Goal: Find contact information: Find contact information

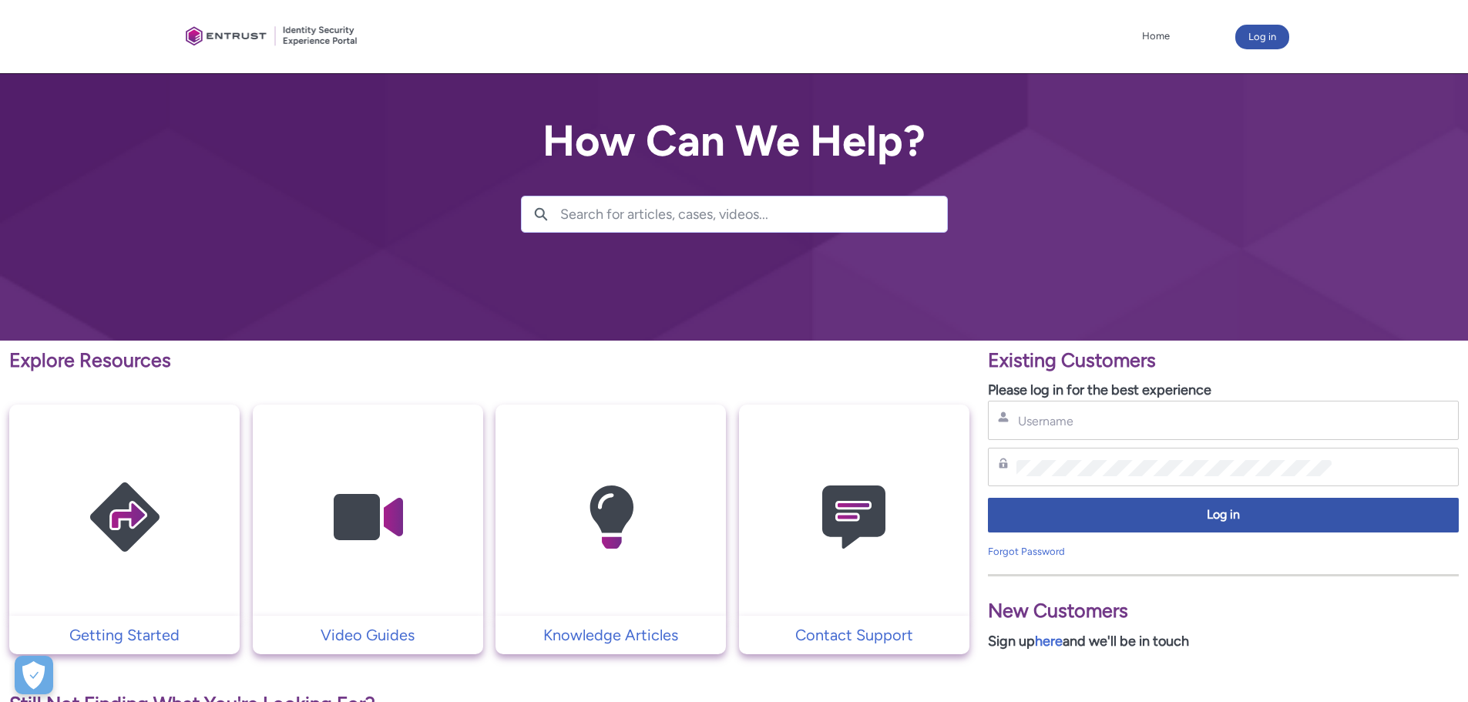
click at [1075, 408] on div "Username" at bounding box center [1223, 420] width 471 height 39
click at [1067, 417] on input "Username" at bounding box center [1173, 421] width 315 height 16
type input "[PERSON_NAME][EMAIL_ADDRESS][DOMAIN_NAME]"
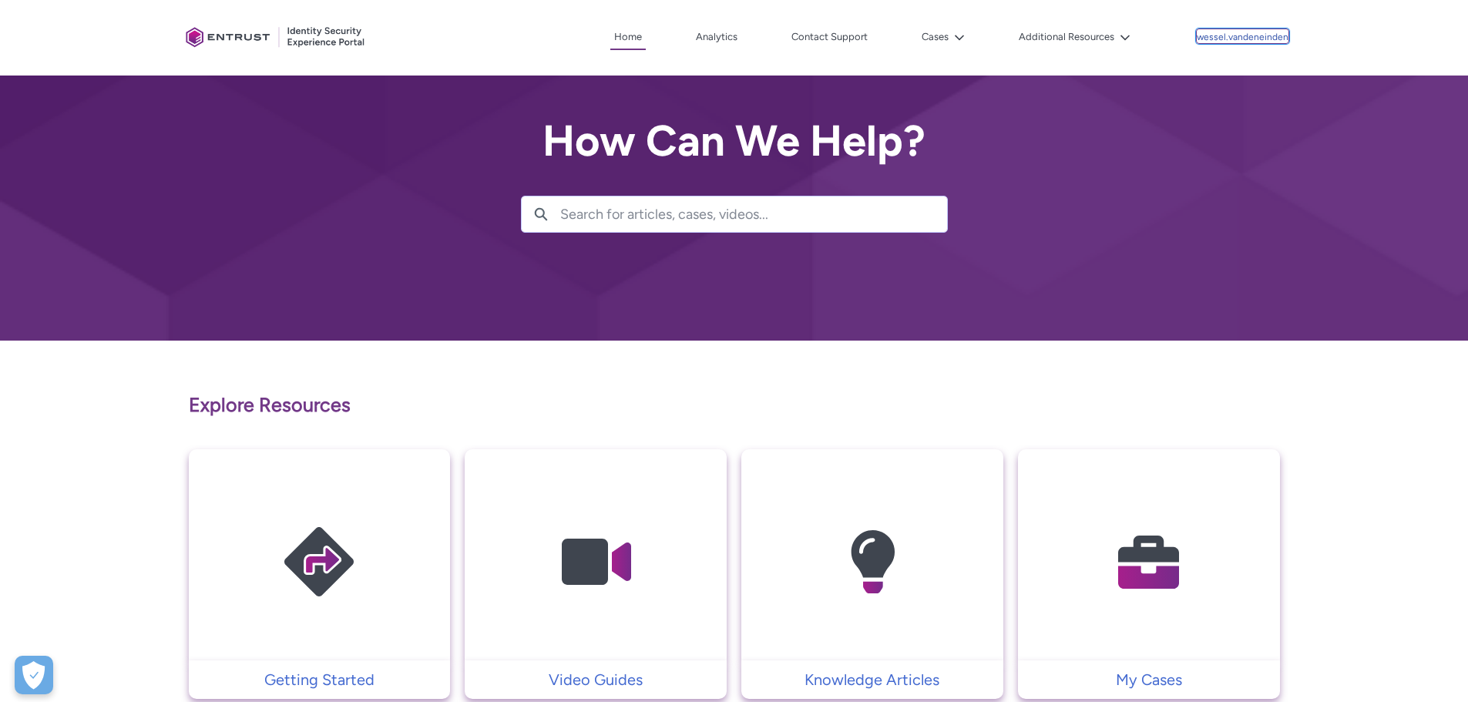
click at [1228, 31] on div "wessel.vandeneinden" at bounding box center [1243, 36] width 92 height 14
click at [1100, 33] on button "Additional Resources" at bounding box center [1074, 36] width 119 height 23
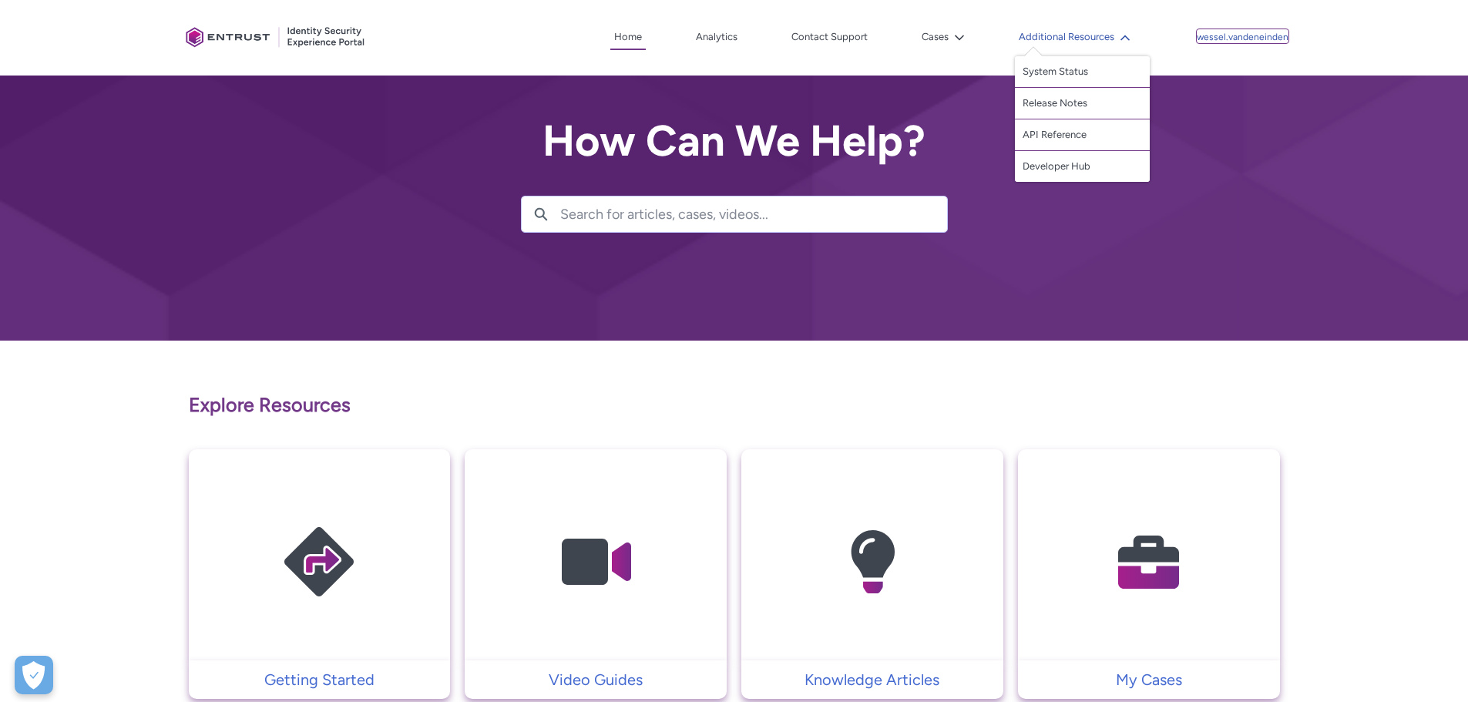
click at [1100, 33] on button "Additional Resources" at bounding box center [1074, 36] width 119 height 23
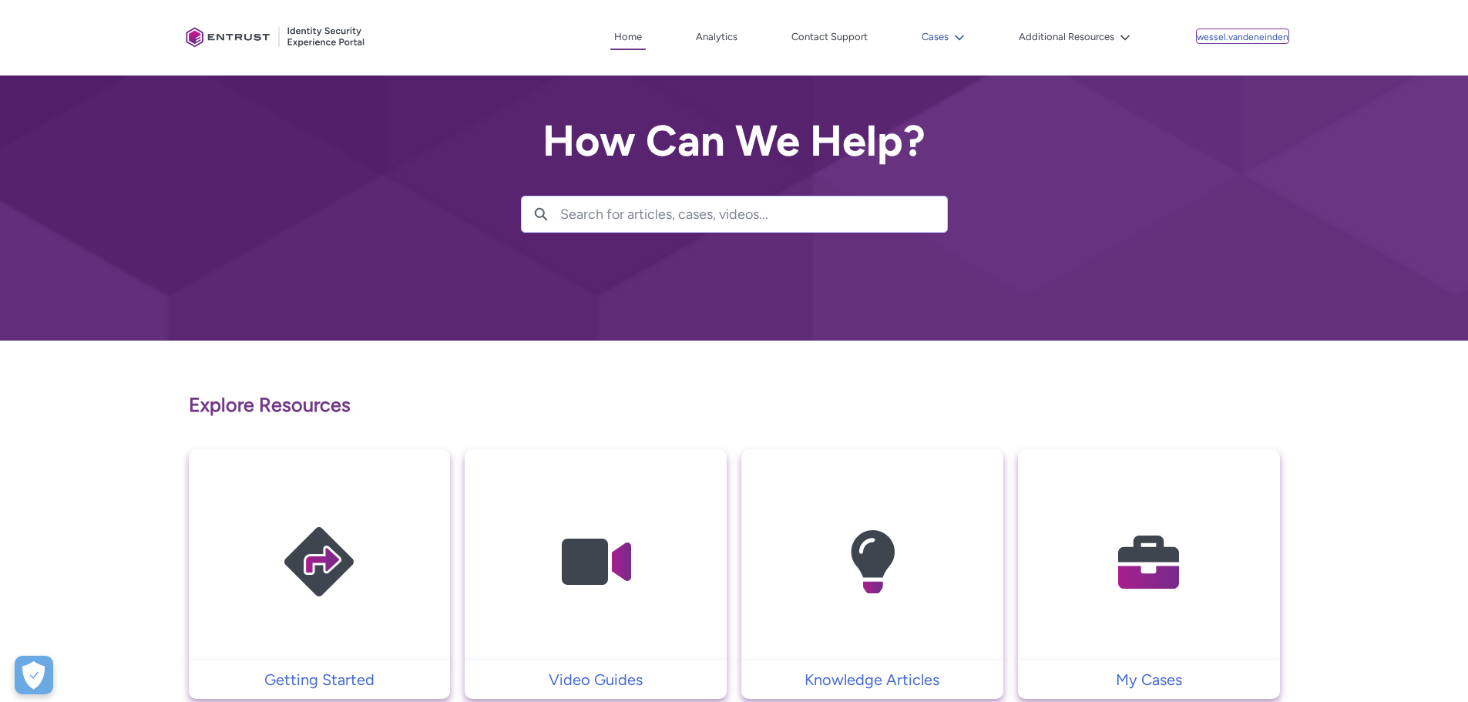
click at [958, 28] on button "Cases" at bounding box center [943, 36] width 51 height 23
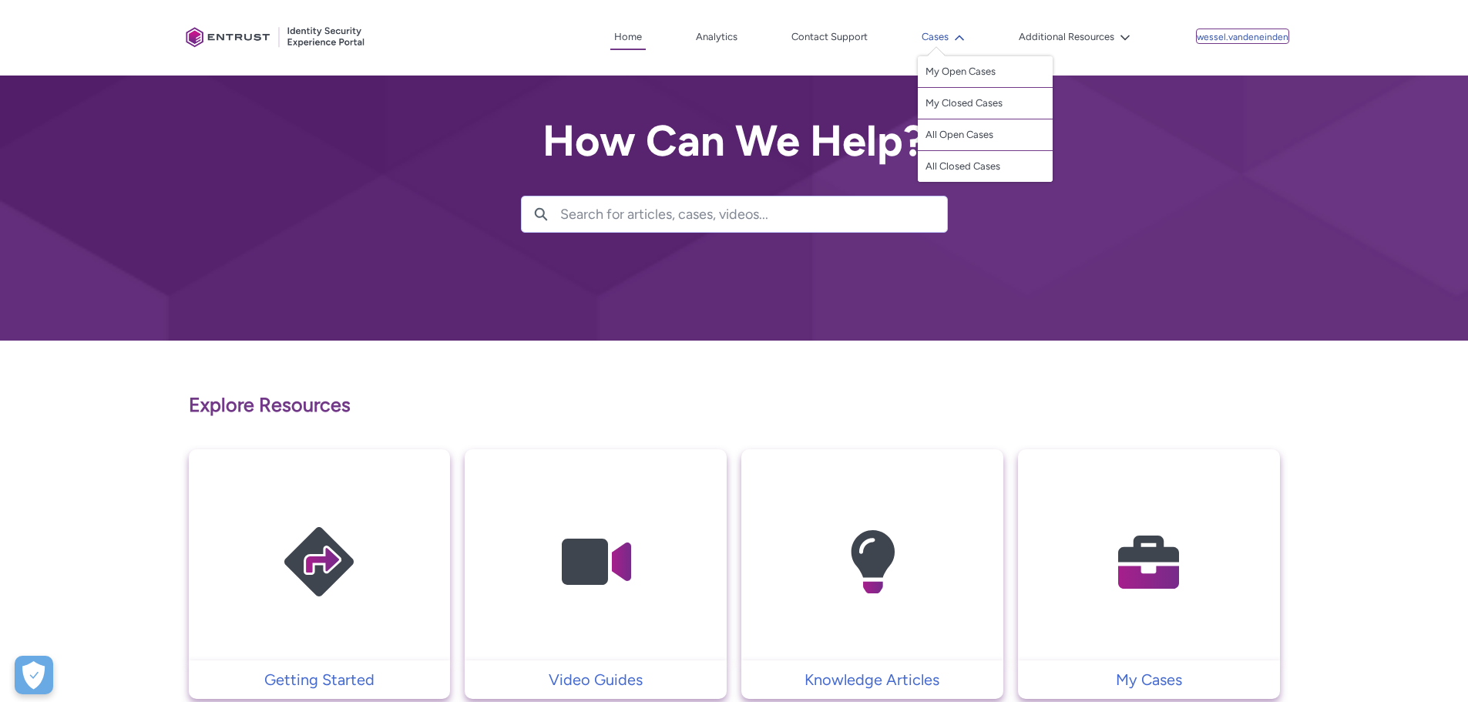
click at [954, 28] on button "Cases" at bounding box center [943, 36] width 51 height 23
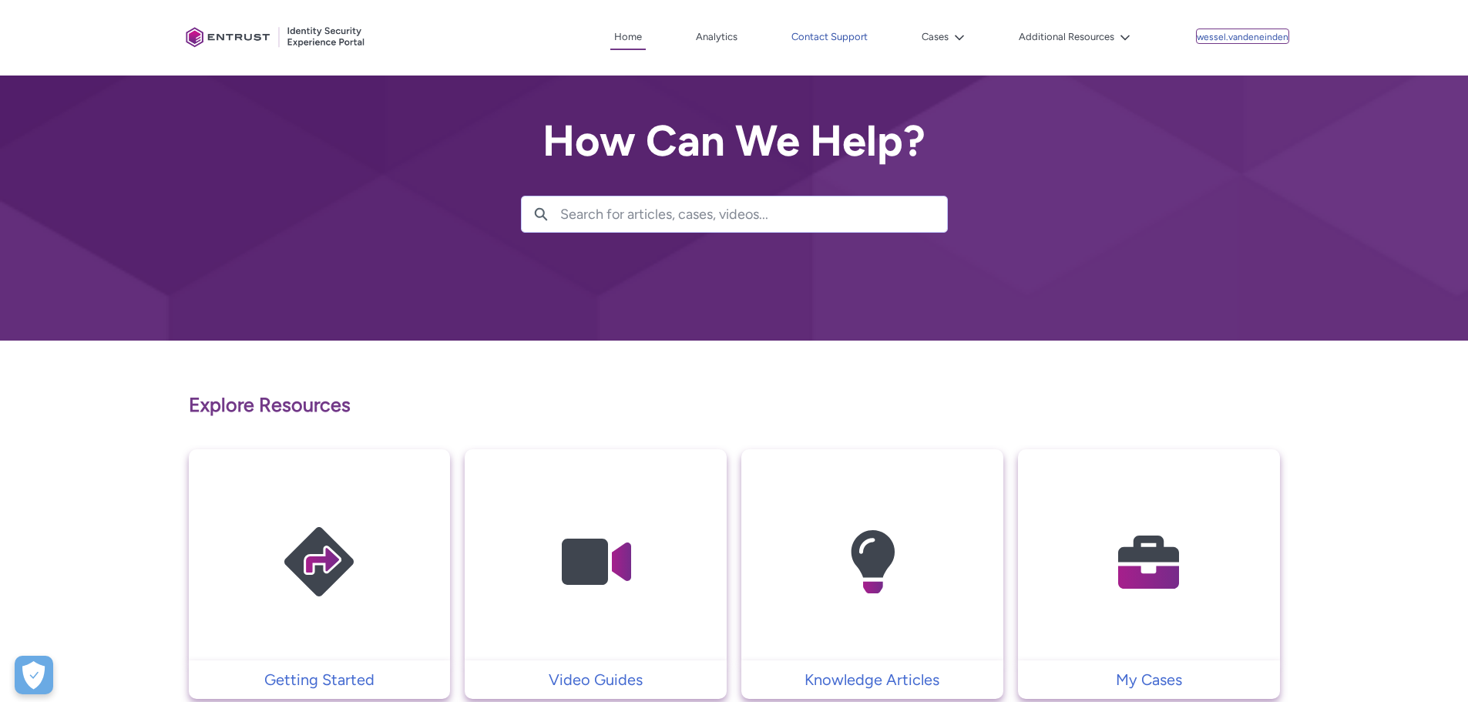
click at [861, 28] on link "Contact Support" at bounding box center [829, 36] width 84 height 23
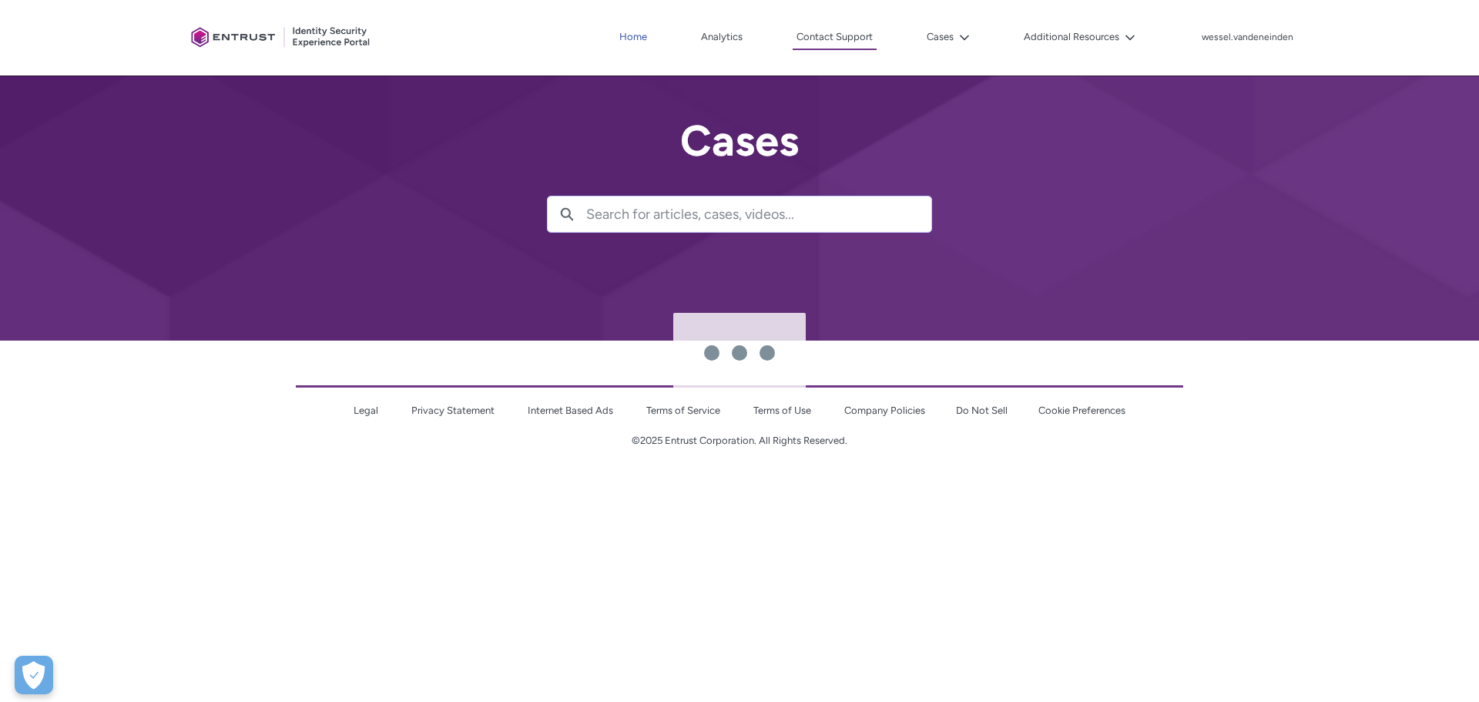
click at [637, 38] on link "Home" at bounding box center [633, 36] width 35 height 23
